Goal: Task Accomplishment & Management: Manage account settings

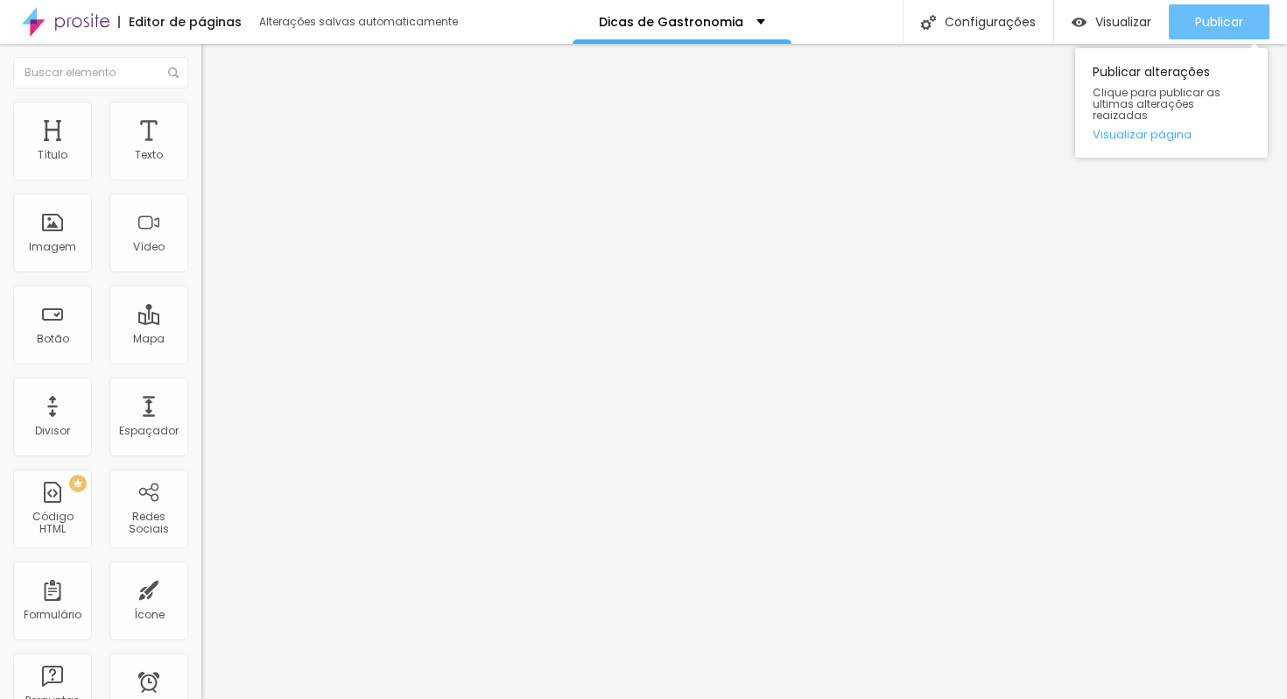
click at [1210, 15] on span "Publicar" at bounding box center [1219, 22] width 48 height 14
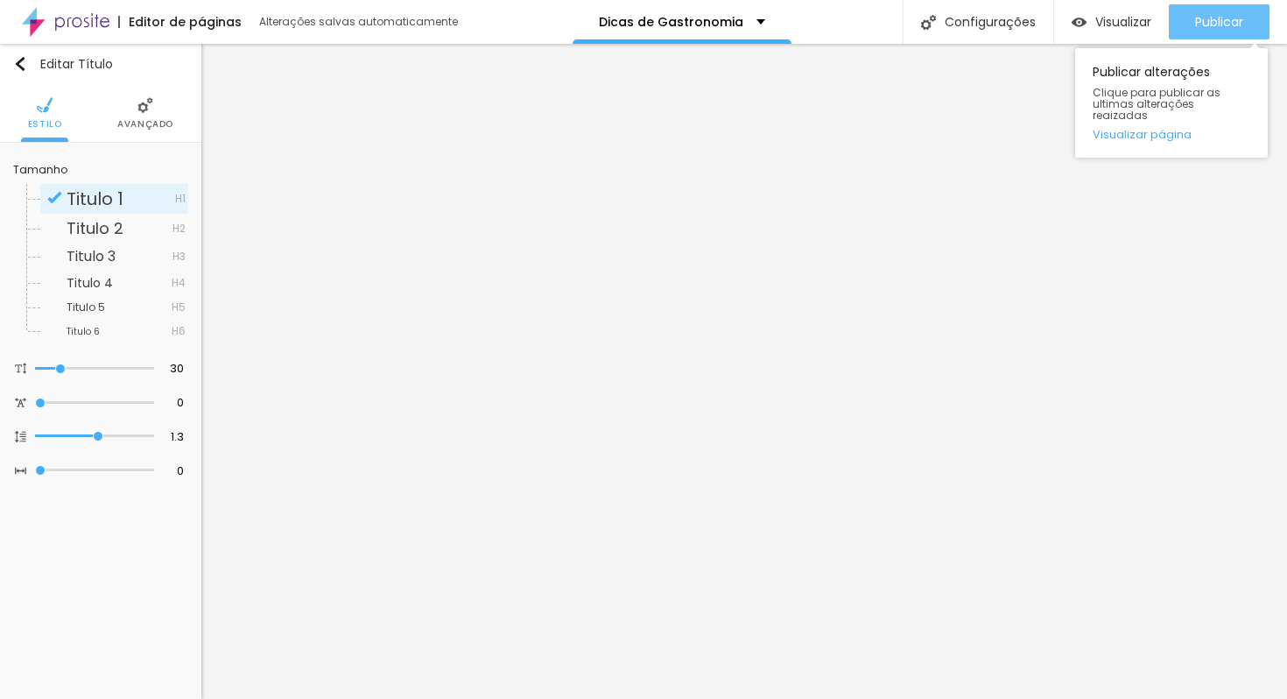
click at [1224, 23] on span "Publicar" at bounding box center [1219, 22] width 48 height 14
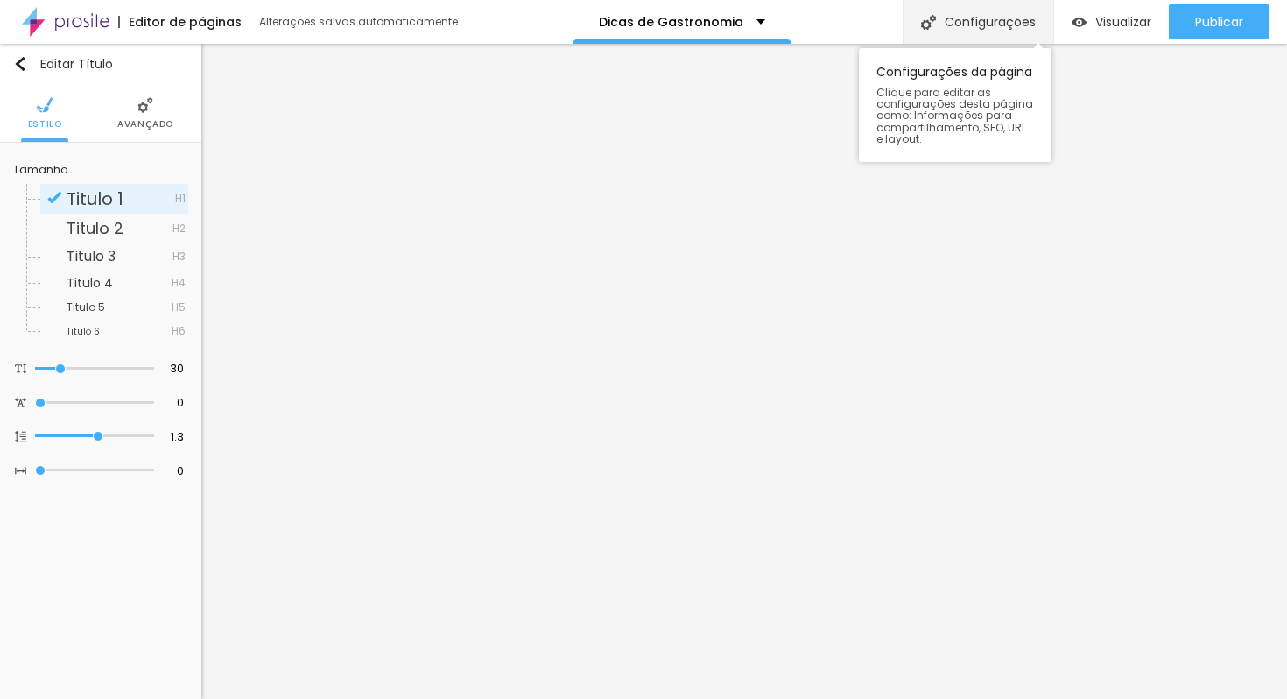
click at [997, 19] on div "Configurações" at bounding box center [978, 22] width 151 height 44
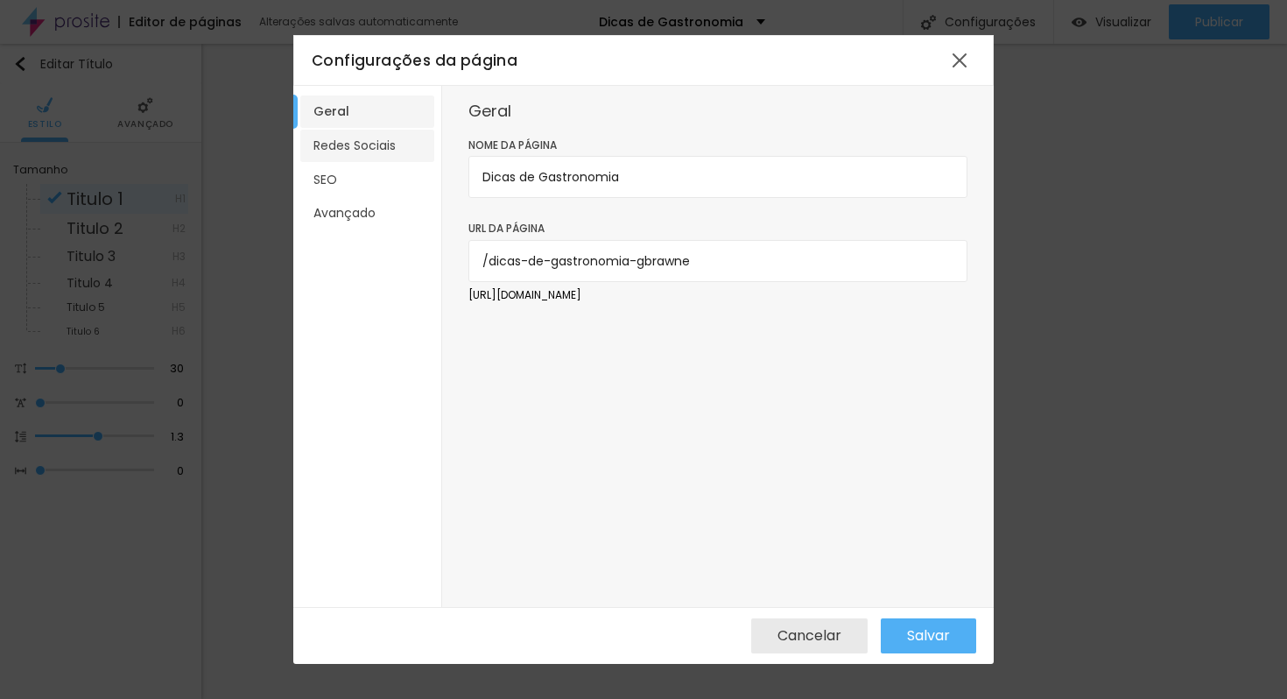
click at [358, 152] on li "Redes Sociais" at bounding box center [367, 146] width 134 height 32
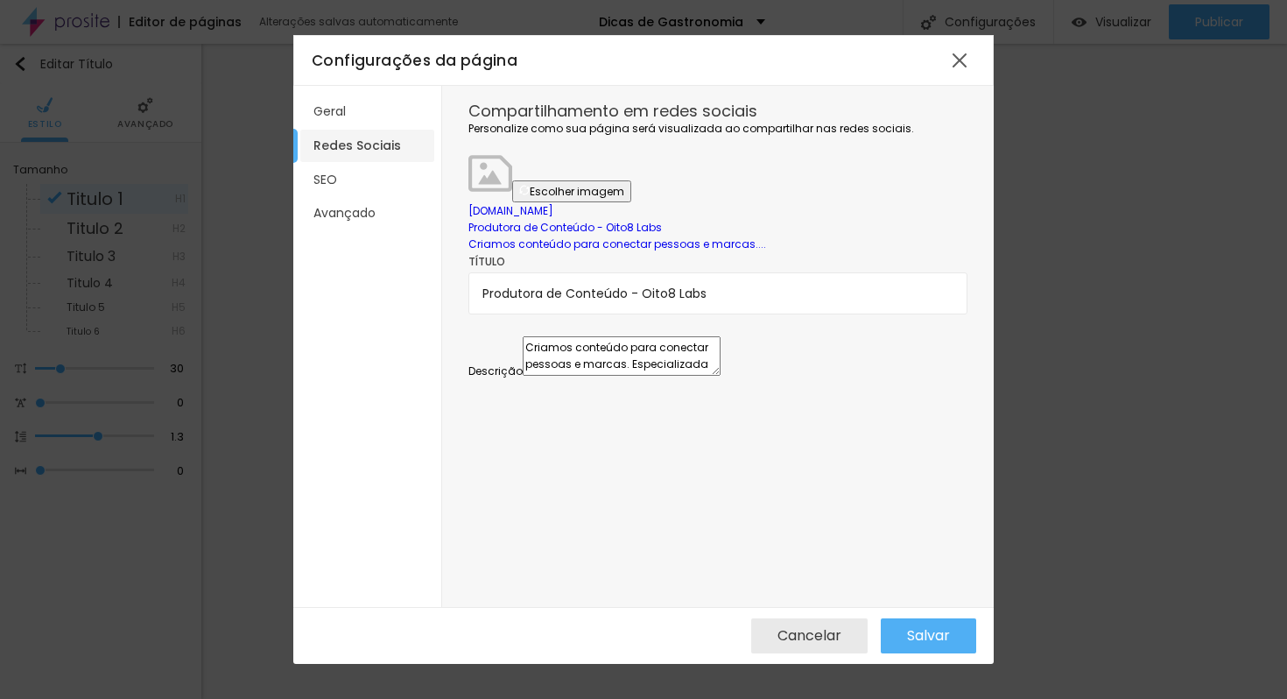
scroll to position [58, 0]
click at [349, 178] on li "SEO" at bounding box center [367, 180] width 134 height 32
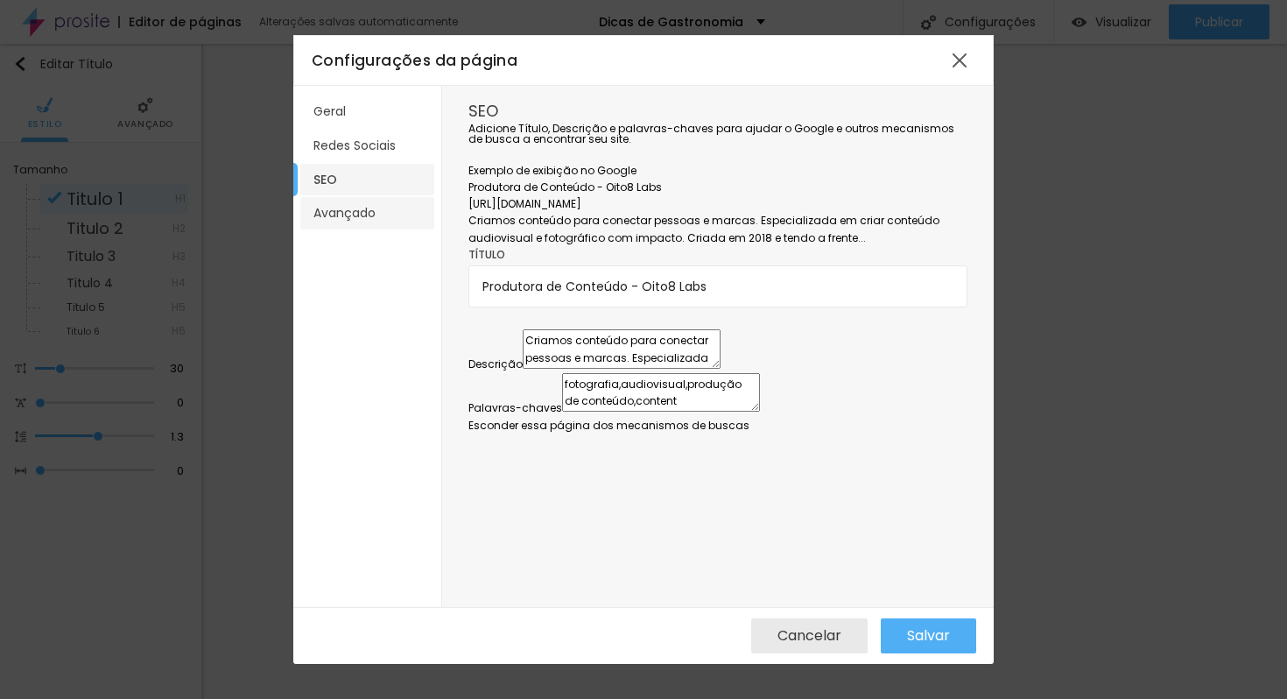
click at [355, 212] on li "Avançado" at bounding box center [367, 213] width 134 height 32
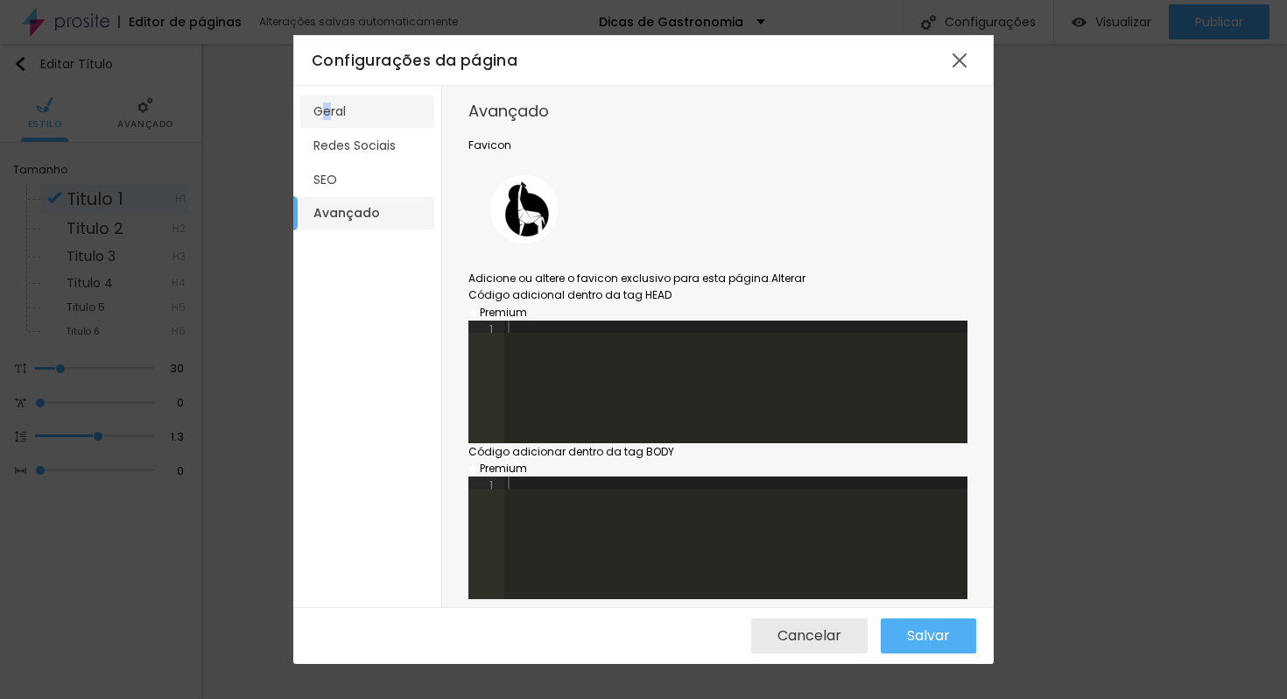
click at [327, 112] on li "Geral" at bounding box center [367, 111] width 134 height 32
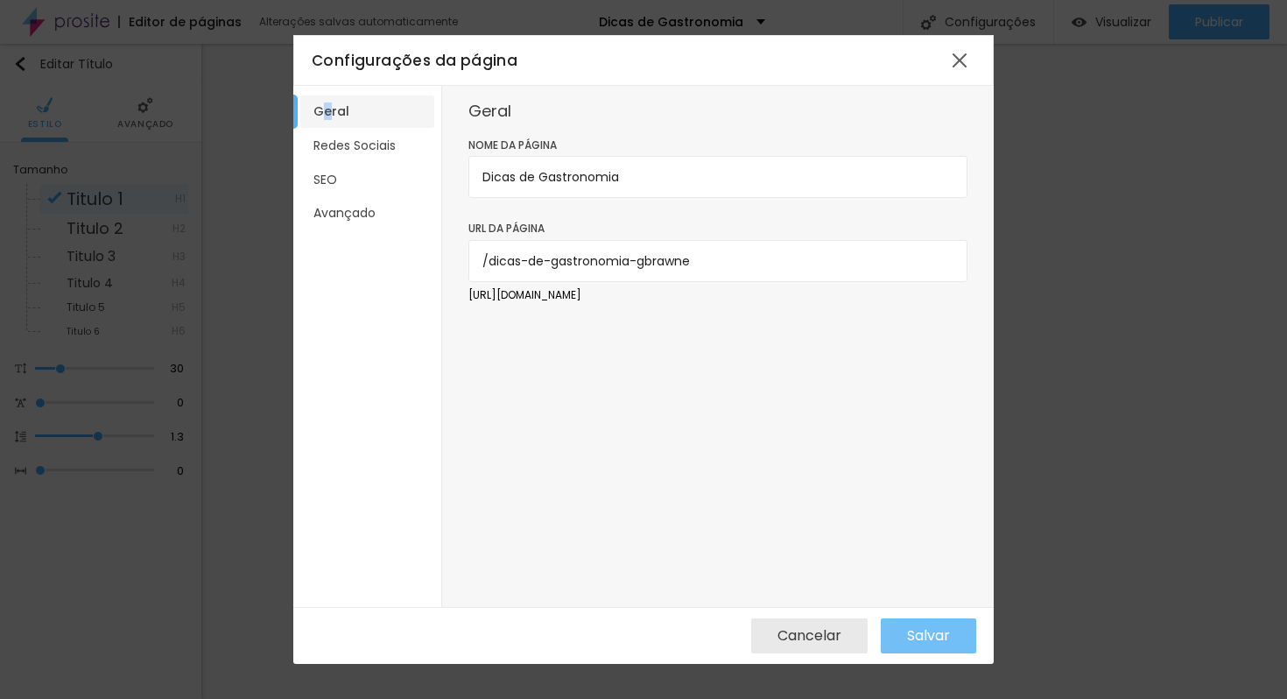
click at [932, 630] on span "Salvar" at bounding box center [928, 636] width 43 height 16
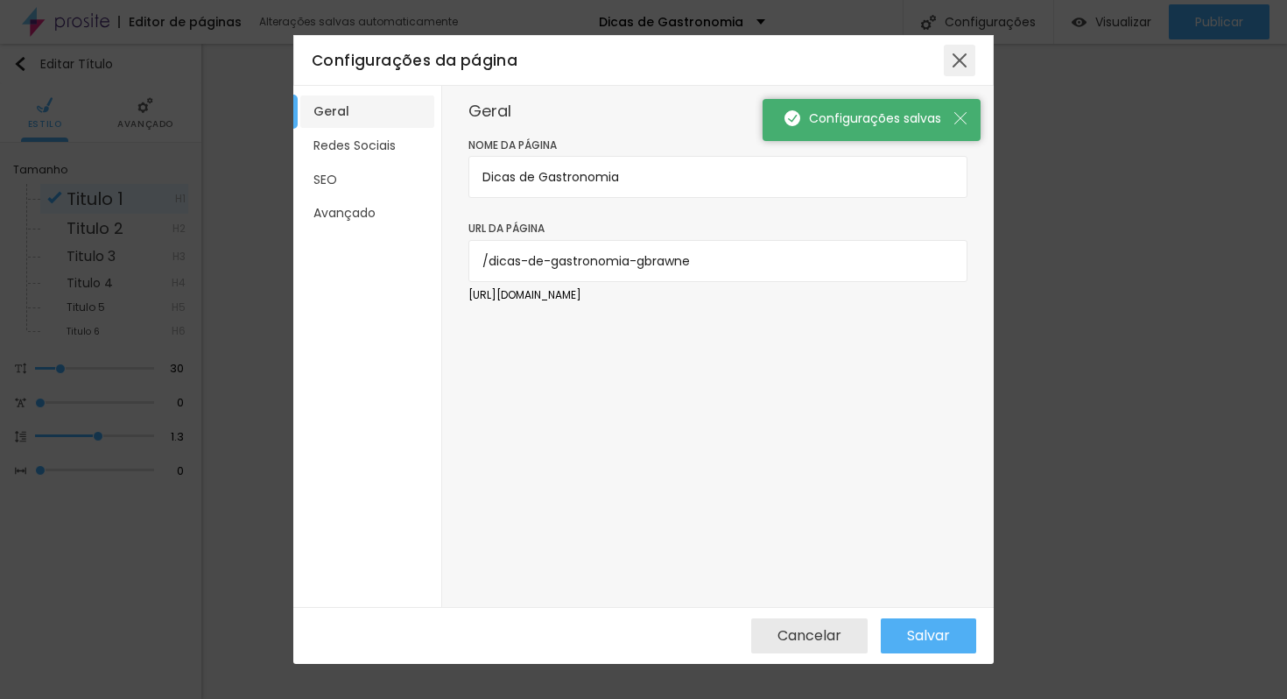
click at [958, 66] on div at bounding box center [960, 61] width 32 height 32
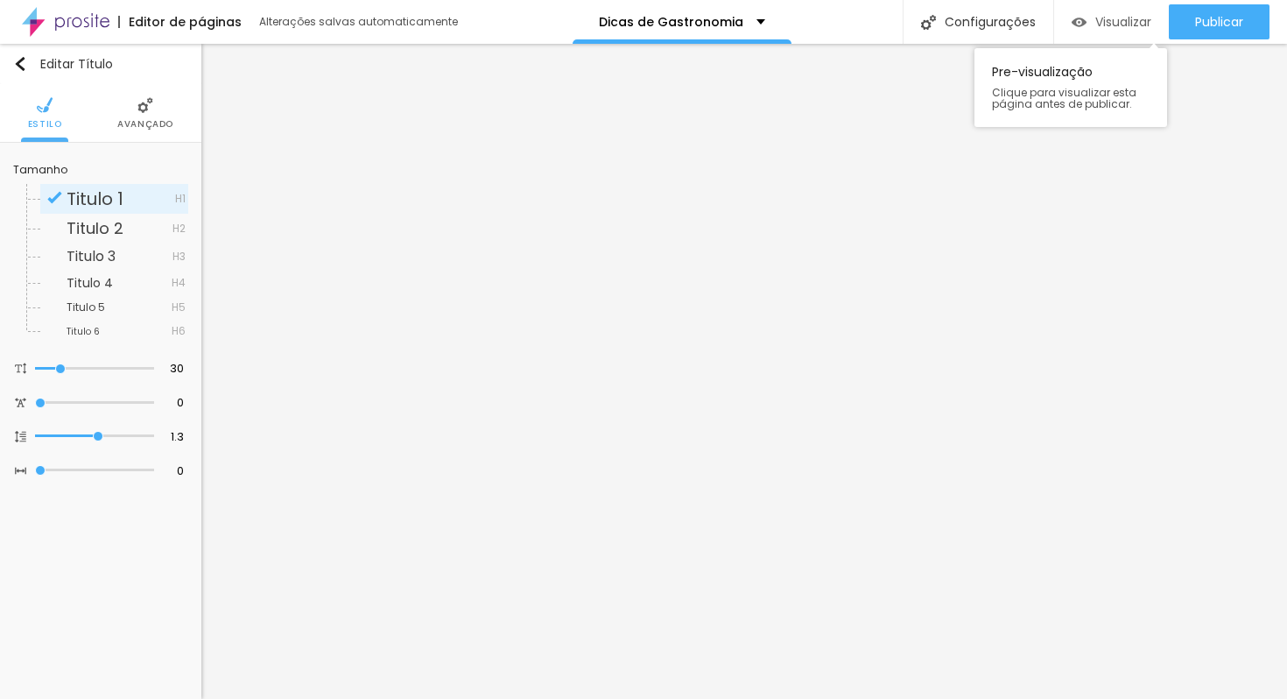
click at [1117, 15] on span "Visualizar" at bounding box center [1124, 22] width 56 height 14
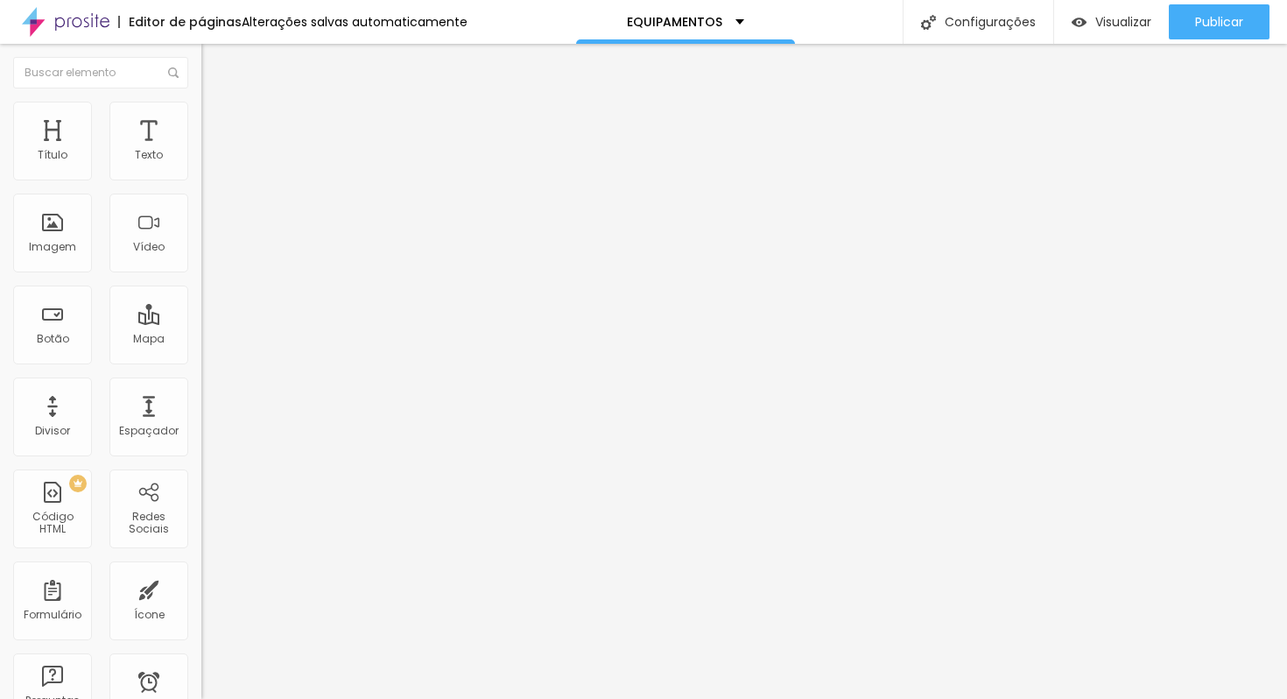
click at [217, 119] on span "Avançado" at bounding box center [246, 113] width 58 height 15
